Goal: Information Seeking & Learning: Learn about a topic

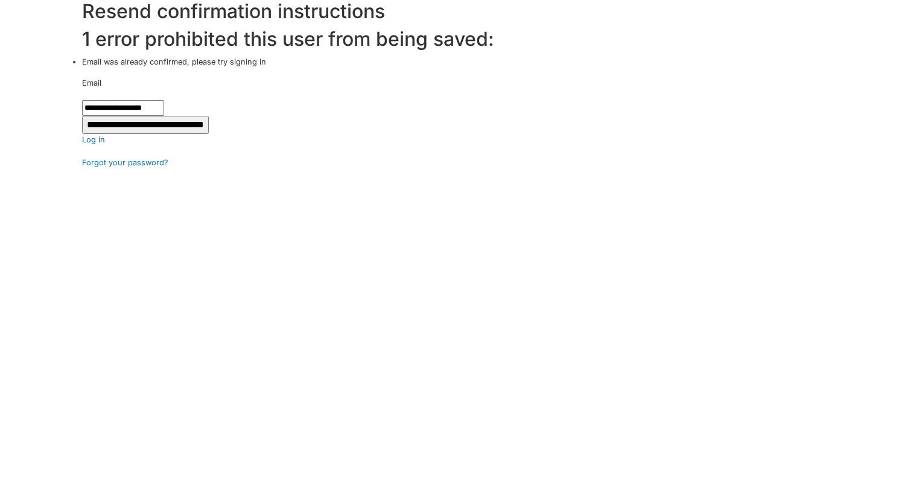
click at [96, 137] on link "Log in" at bounding box center [502, 139] width 840 height 11
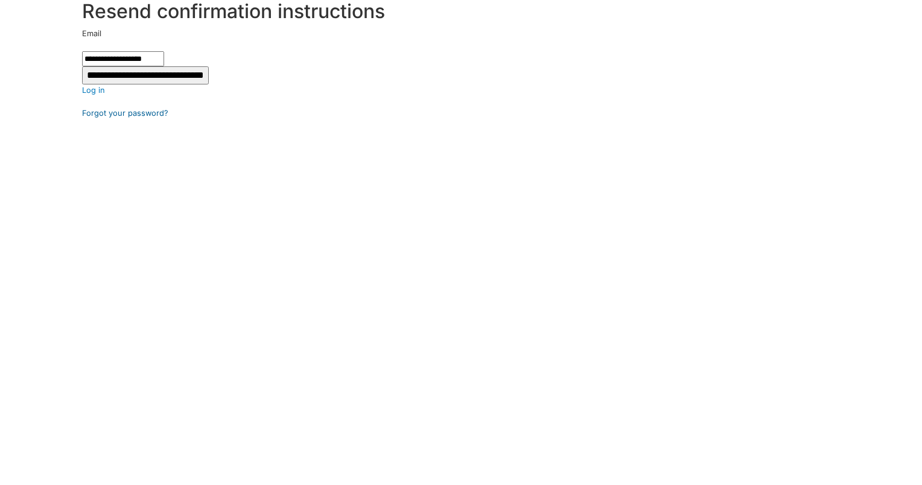
click at [100, 112] on link "Forgot your password?" at bounding box center [502, 112] width 840 height 11
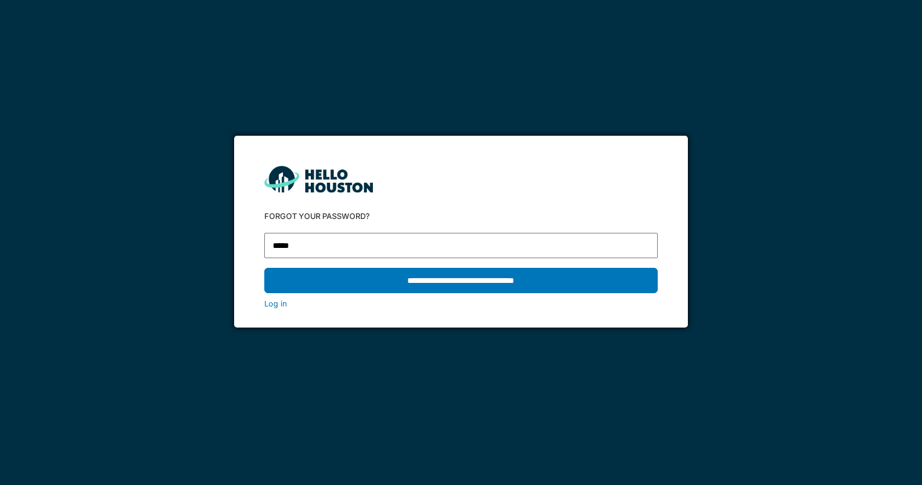
type input "**********"
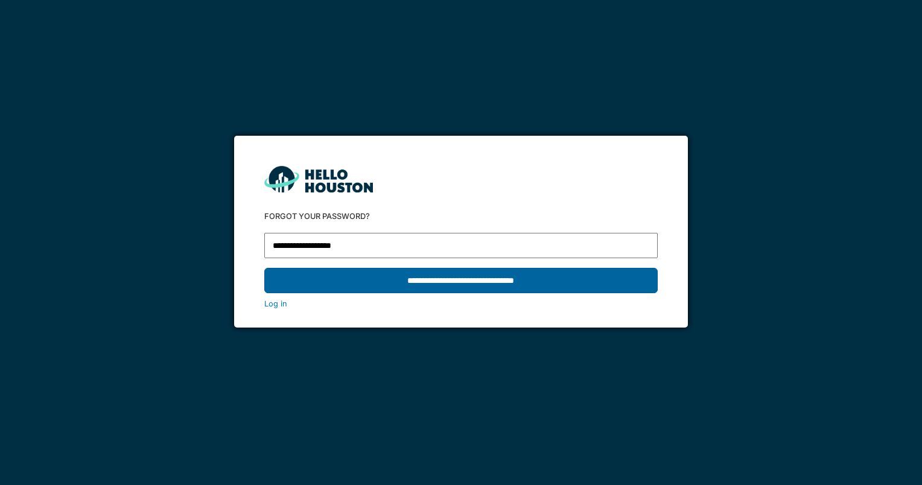
click at [420, 274] on input "**********" at bounding box center [460, 280] width 393 height 25
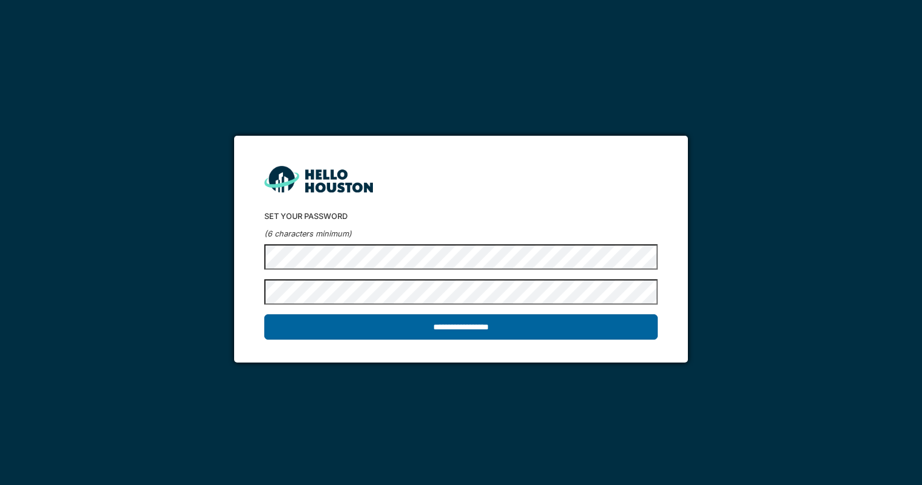
click at [455, 331] on input "**********" at bounding box center [460, 326] width 393 height 25
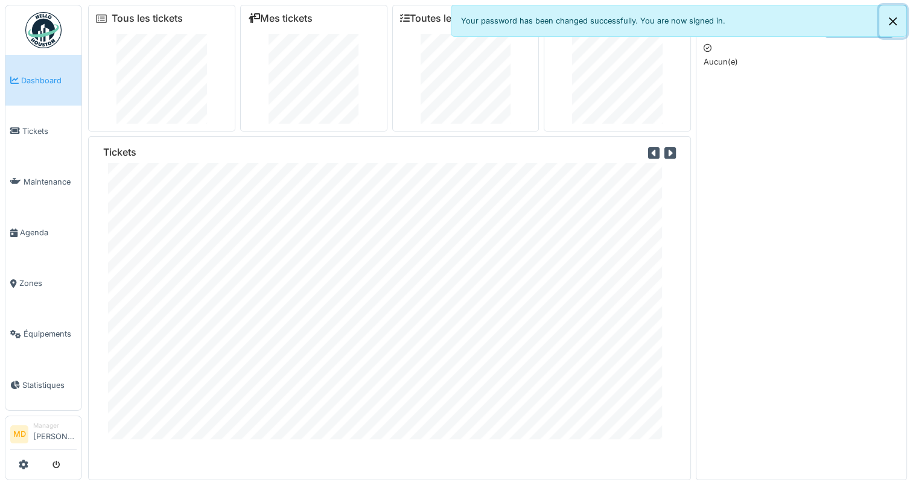
click at [895, 20] on button "Close" at bounding box center [892, 21] width 27 height 32
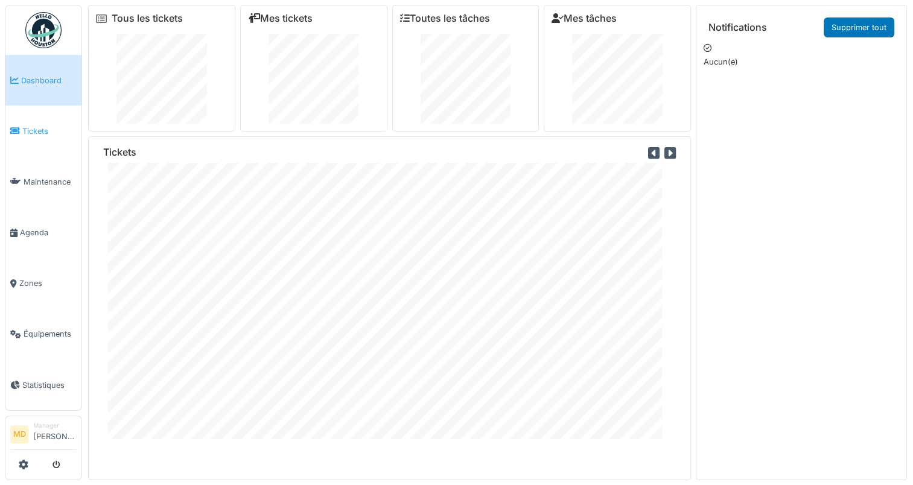
click at [24, 135] on link "Tickets" at bounding box center [43, 131] width 76 height 51
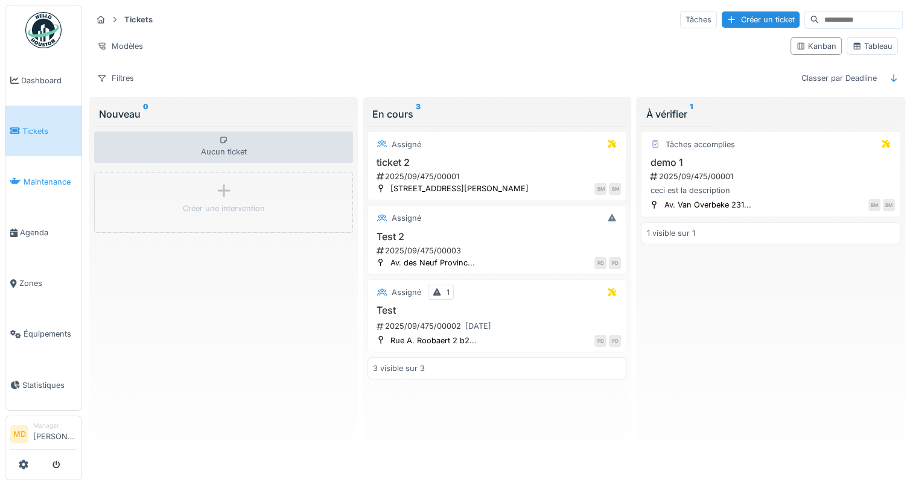
click at [15, 180] on icon at bounding box center [15, 181] width 11 height 8
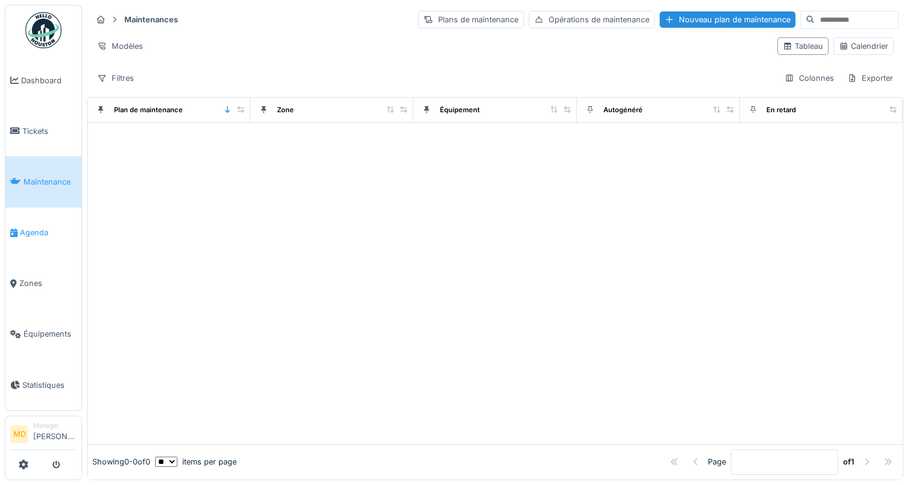
click at [50, 231] on span "Agenda" at bounding box center [48, 232] width 57 height 11
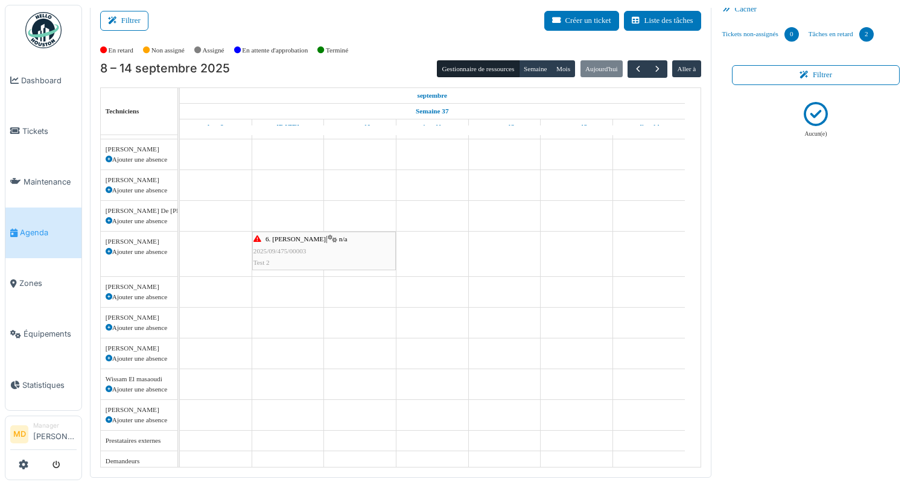
scroll to position [9, 0]
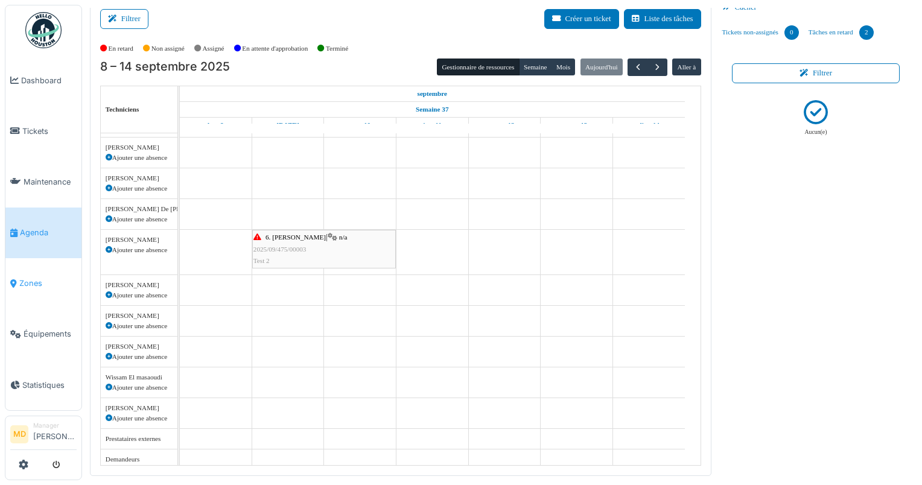
click at [52, 270] on link "Zones" at bounding box center [43, 283] width 76 height 51
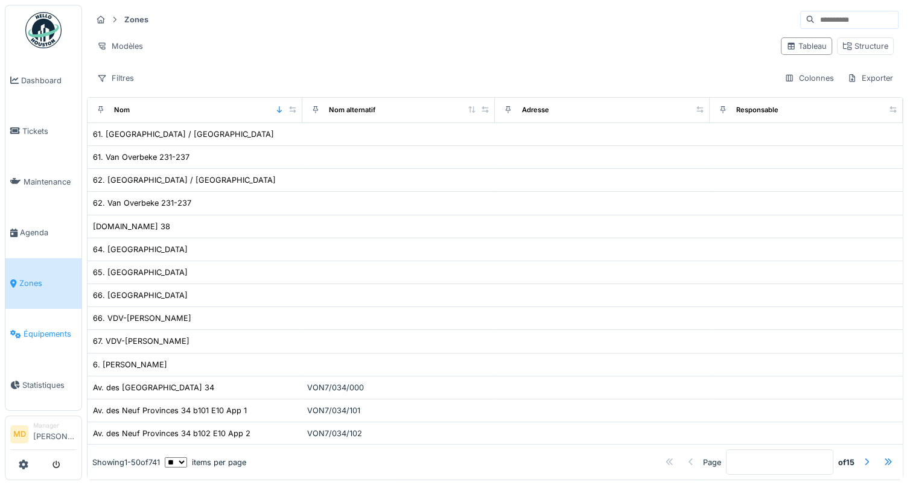
click at [39, 331] on span "Équipements" at bounding box center [50, 333] width 53 height 11
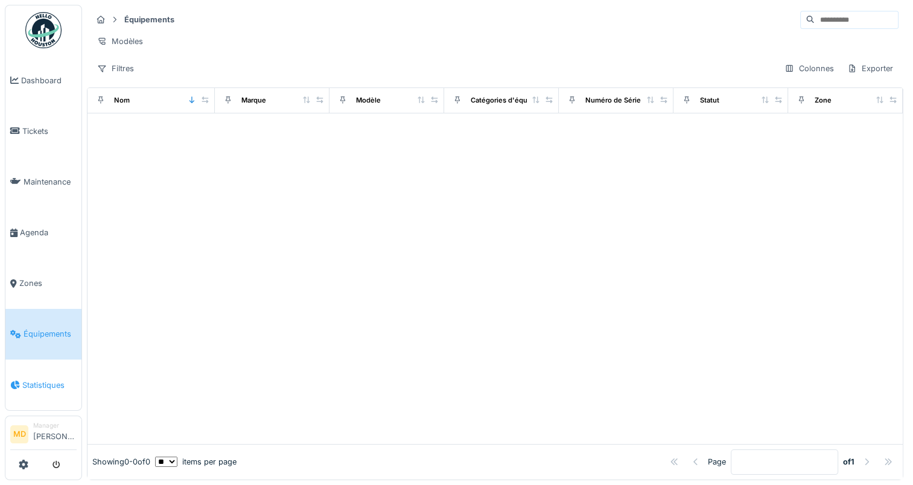
click at [41, 379] on span "Statistiques" at bounding box center [49, 384] width 54 height 11
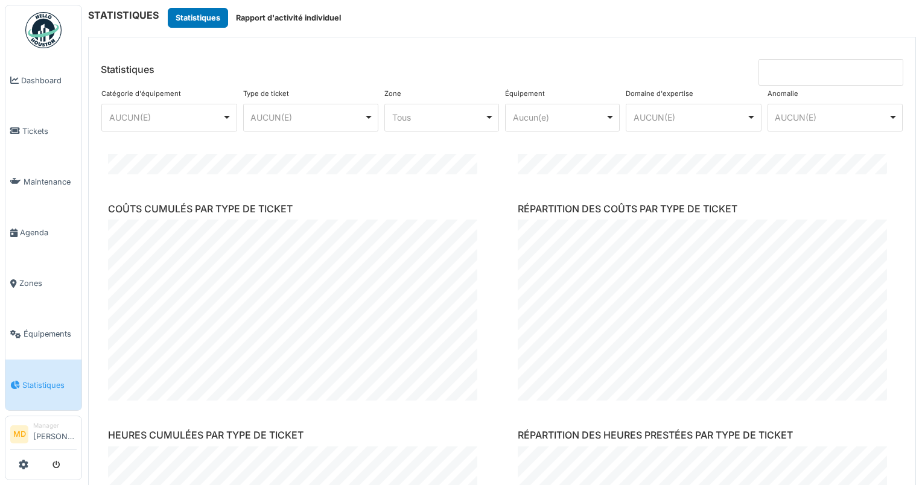
scroll to position [664, 0]
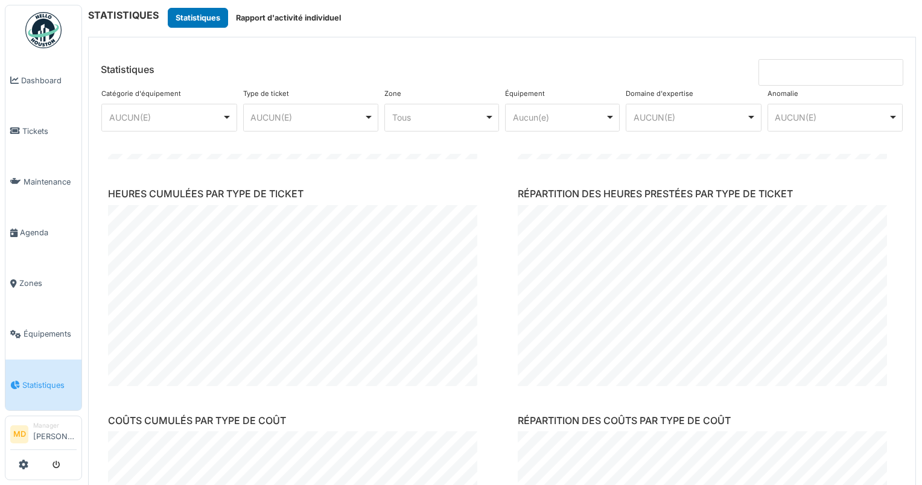
drag, startPoint x: 855, startPoint y: 1, endPoint x: 513, endPoint y: 25, distance: 342.9
click at [512, 25] on div "STATISTIQUES Statistiques Rapport d'activité individuel" at bounding box center [502, 18] width 828 height 20
drag, startPoint x: 787, startPoint y: 195, endPoint x: 508, endPoint y: 187, distance: 278.8
click at [508, 187] on div "RÉPARTITION DES HEURES PRESTÉES PAR TYPE DE TICKET" at bounding box center [707, 287] width 398 height 217
drag, startPoint x: 508, startPoint y: 187, endPoint x: 522, endPoint y: 189, distance: 14.0
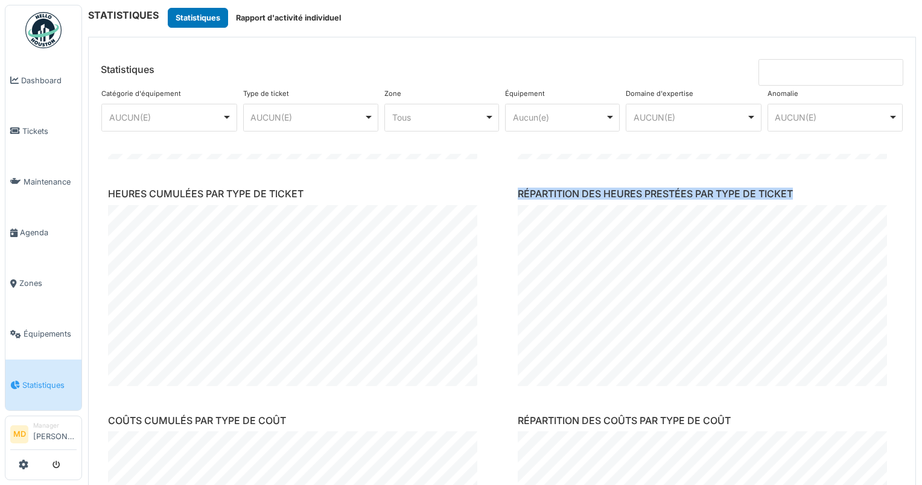
click at [522, 189] on h6 "RÉPARTITION DES HEURES PRESTÉES PAR TYPE DE TICKET" at bounding box center [707, 193] width 378 height 11
click at [518, 191] on h6 "RÉPARTITION DES HEURES PRESTÉES PAR TYPE DE TICKET" at bounding box center [707, 193] width 378 height 11
drag, startPoint x: 505, startPoint y: 192, endPoint x: 796, endPoint y: 186, distance: 290.8
click at [796, 186] on div "RÉPARTITION DES HEURES PRESTÉES PAR TYPE DE TICKET" at bounding box center [707, 287] width 398 height 217
